Goal: Navigation & Orientation: Find specific page/section

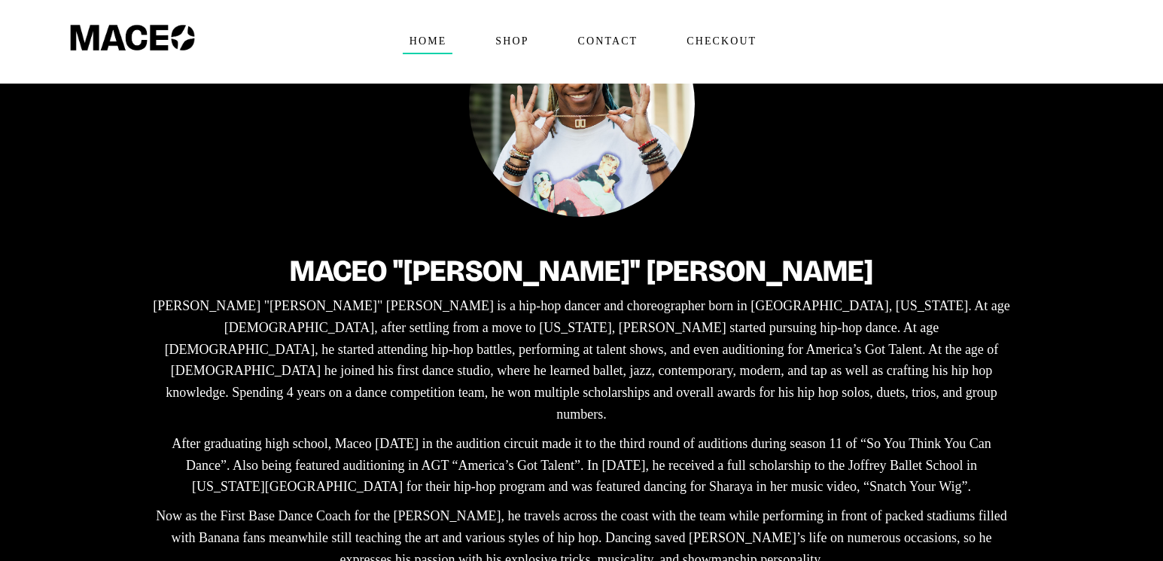
scroll to position [182, 0]
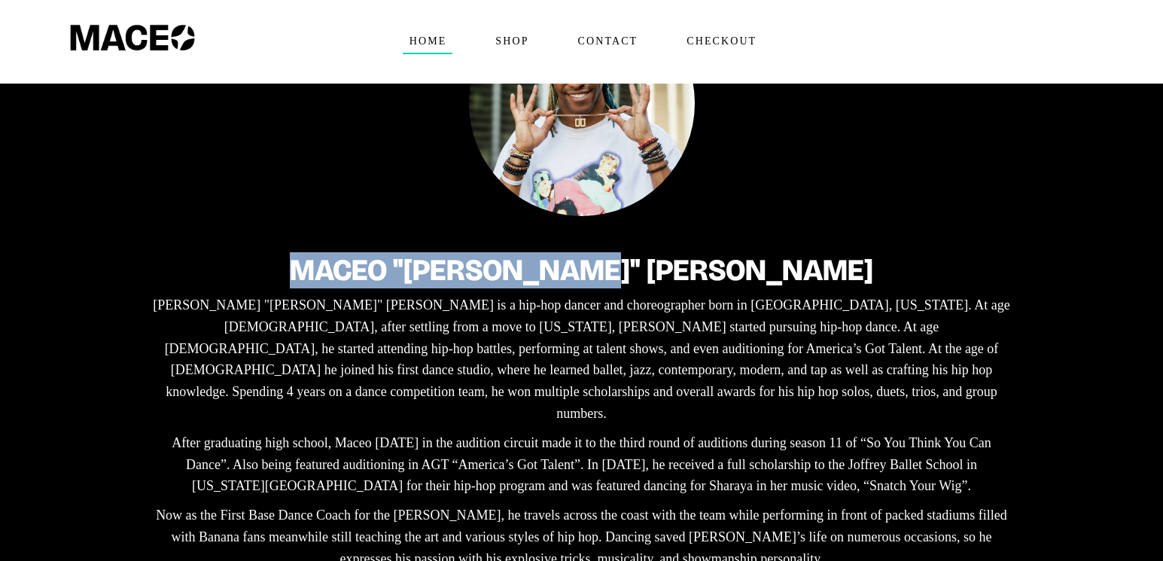
drag, startPoint x: 403, startPoint y: 269, endPoint x: 716, endPoint y: 257, distance: 314.0
click at [716, 257] on h2 "Maceo "[PERSON_NAME]" [PERSON_NAME]" at bounding box center [581, 270] width 865 height 33
click at [239, 248] on div "Maceo "[PERSON_NAME]" [PERSON_NAME] "[PERSON_NAME]" [PERSON_NAME] is a hip-hop …" at bounding box center [581, 404] width 865 height 346
drag, startPoint x: 780, startPoint y: 264, endPoint x: 401, endPoint y: 266, distance: 379.3
click at [401, 266] on h2 "Maceo "[PERSON_NAME]" [PERSON_NAME]" at bounding box center [581, 270] width 865 height 33
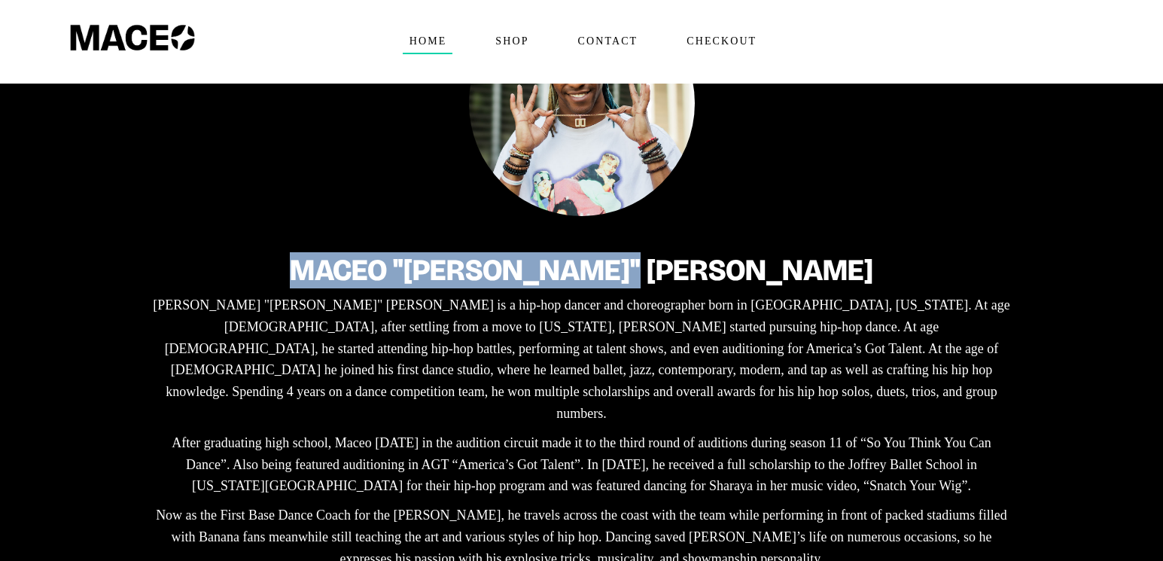
copy h2 "Maceo "[PERSON_NAME]" [PERSON_NAME]"
